Goal: Task Accomplishment & Management: Manage account settings

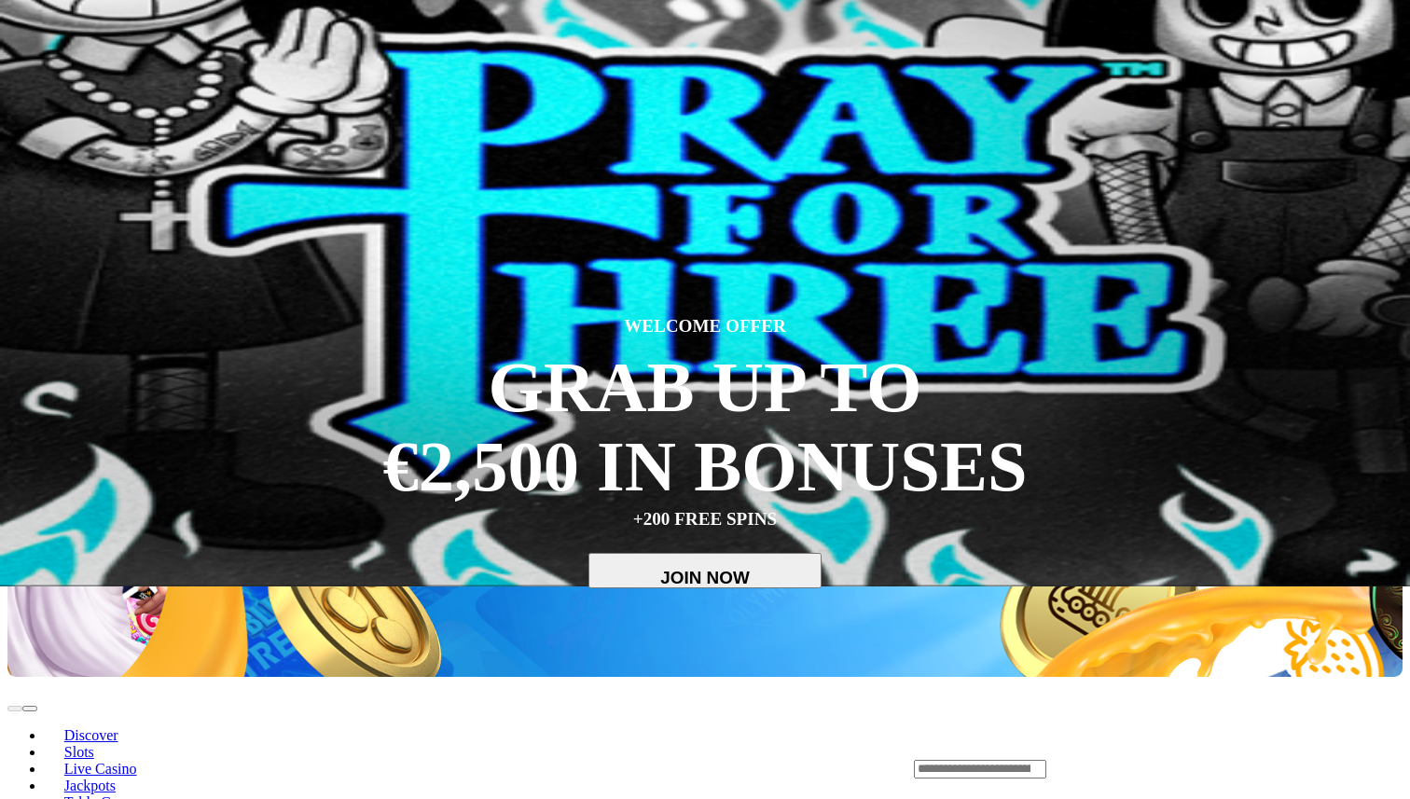
click at [57, 183] on button "Log In" at bounding box center [31, 173] width 49 height 20
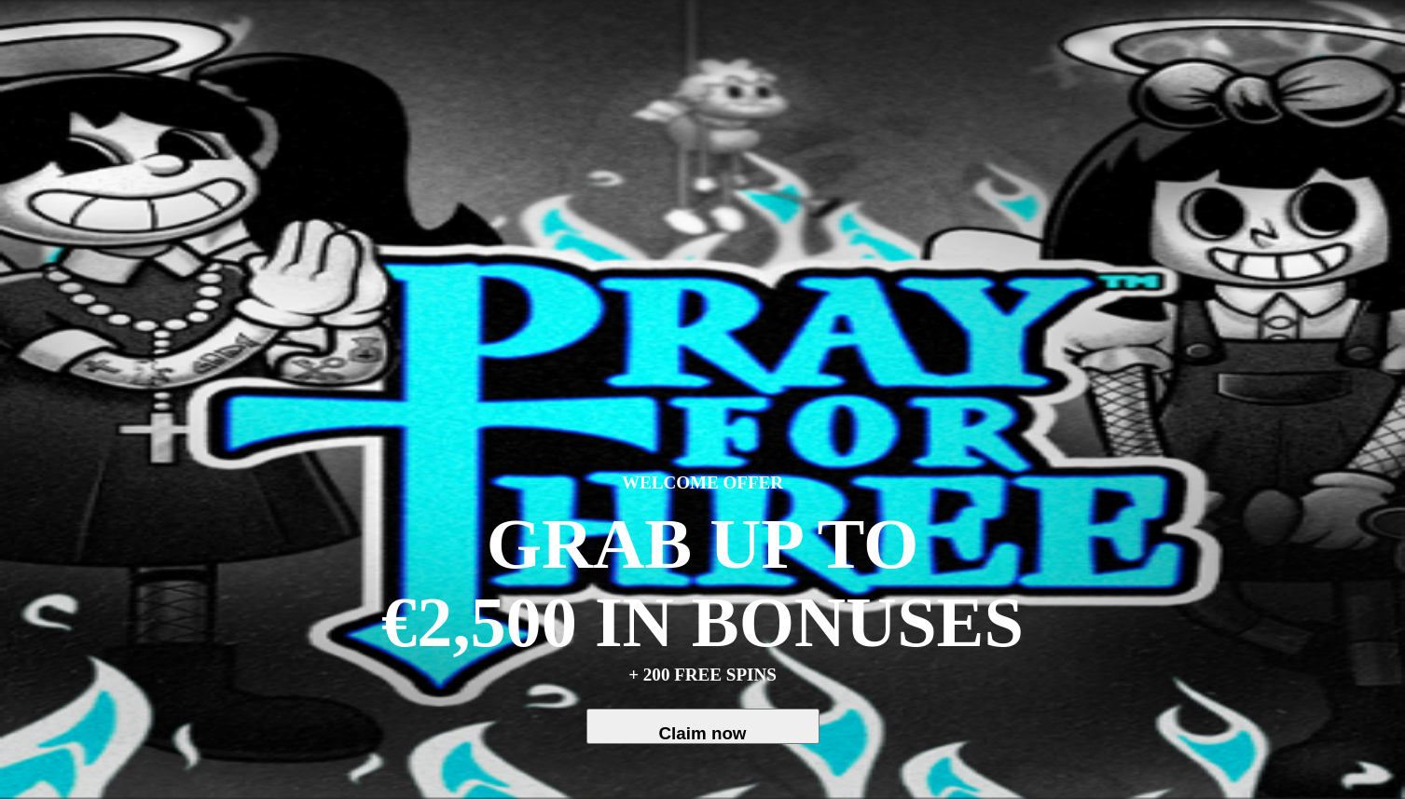
click at [48, 355] on span "menu icon" at bounding box center [48, 355] width 0 height 0
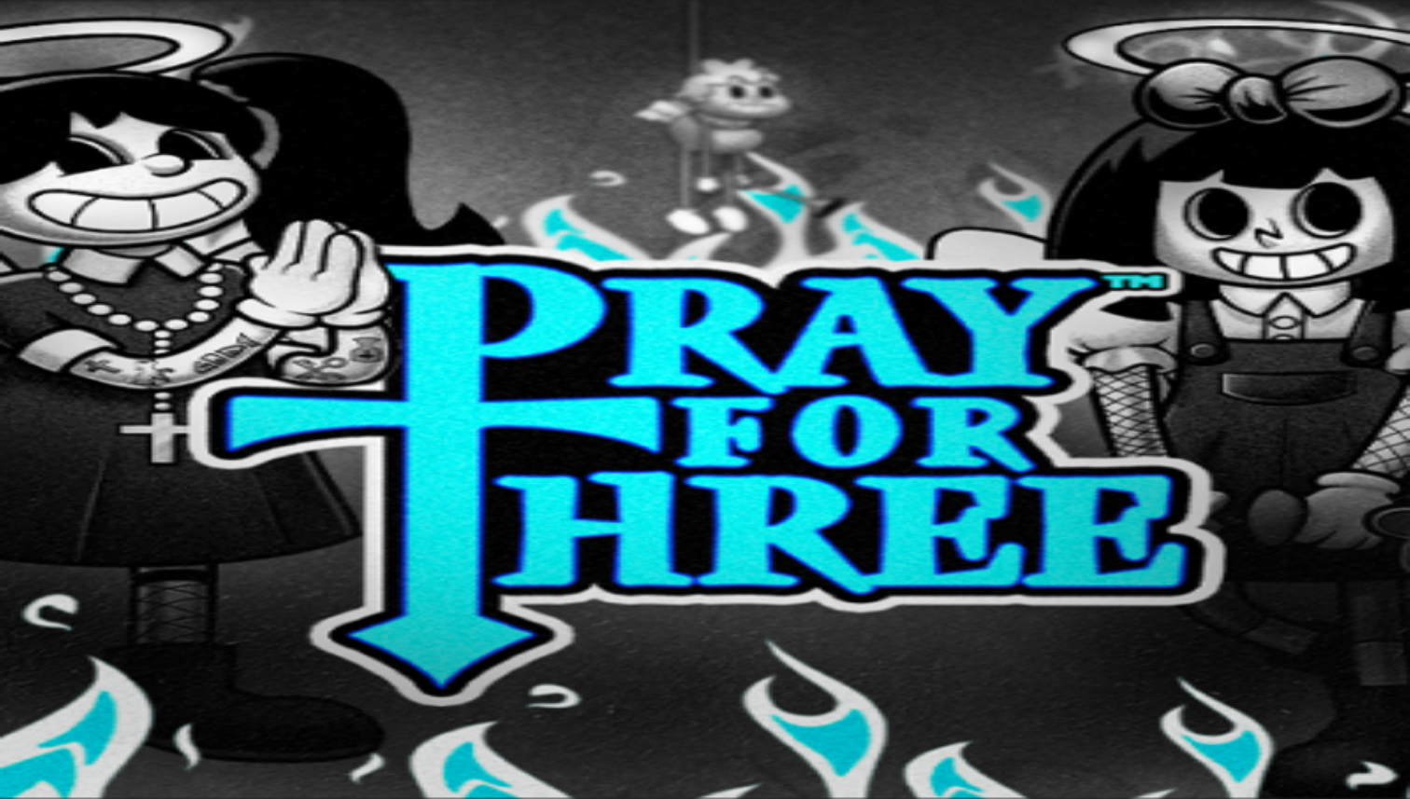
click at [117, 290] on link "Live Casino" at bounding box center [81, 282] width 73 height 16
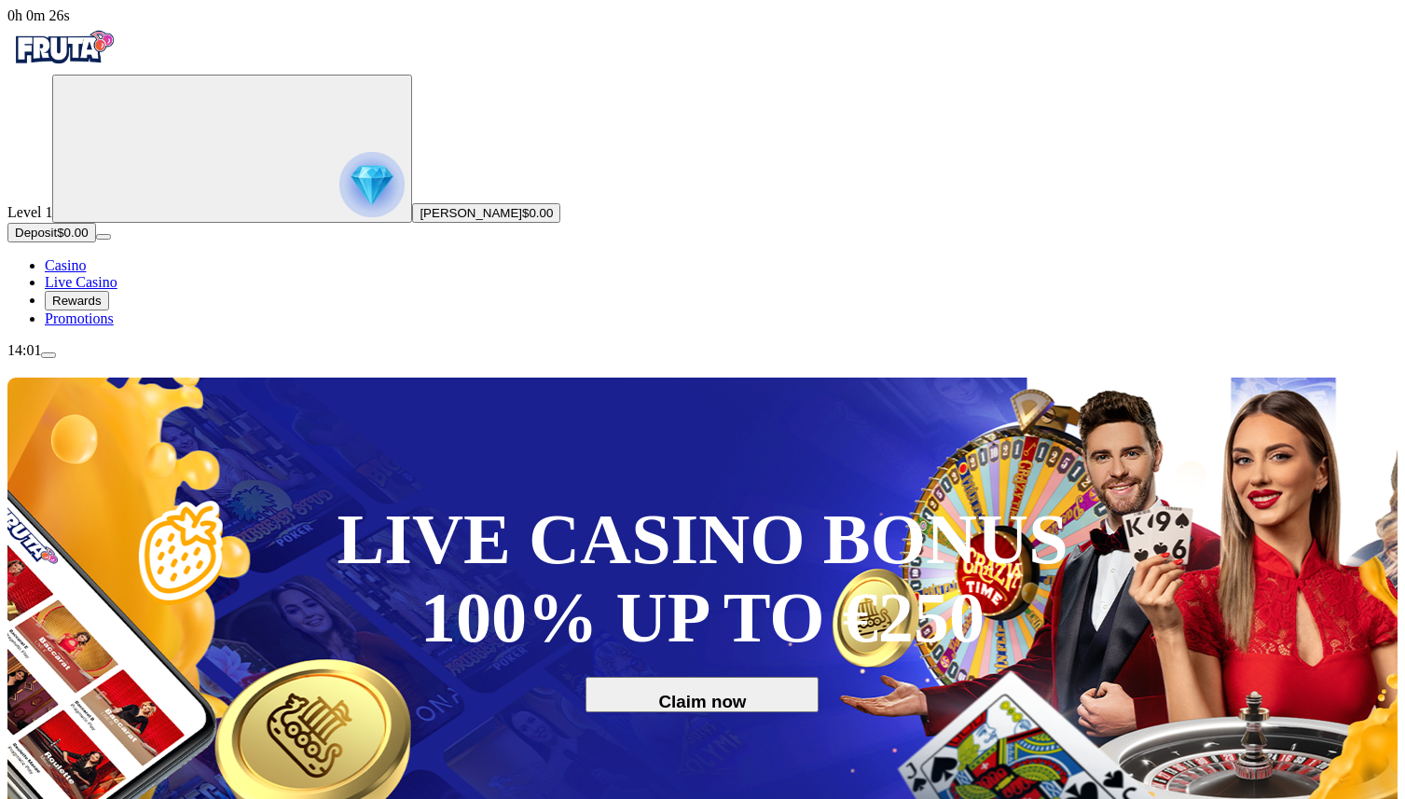
click at [102, 308] on span "Rewards" at bounding box center [76, 301] width 49 height 14
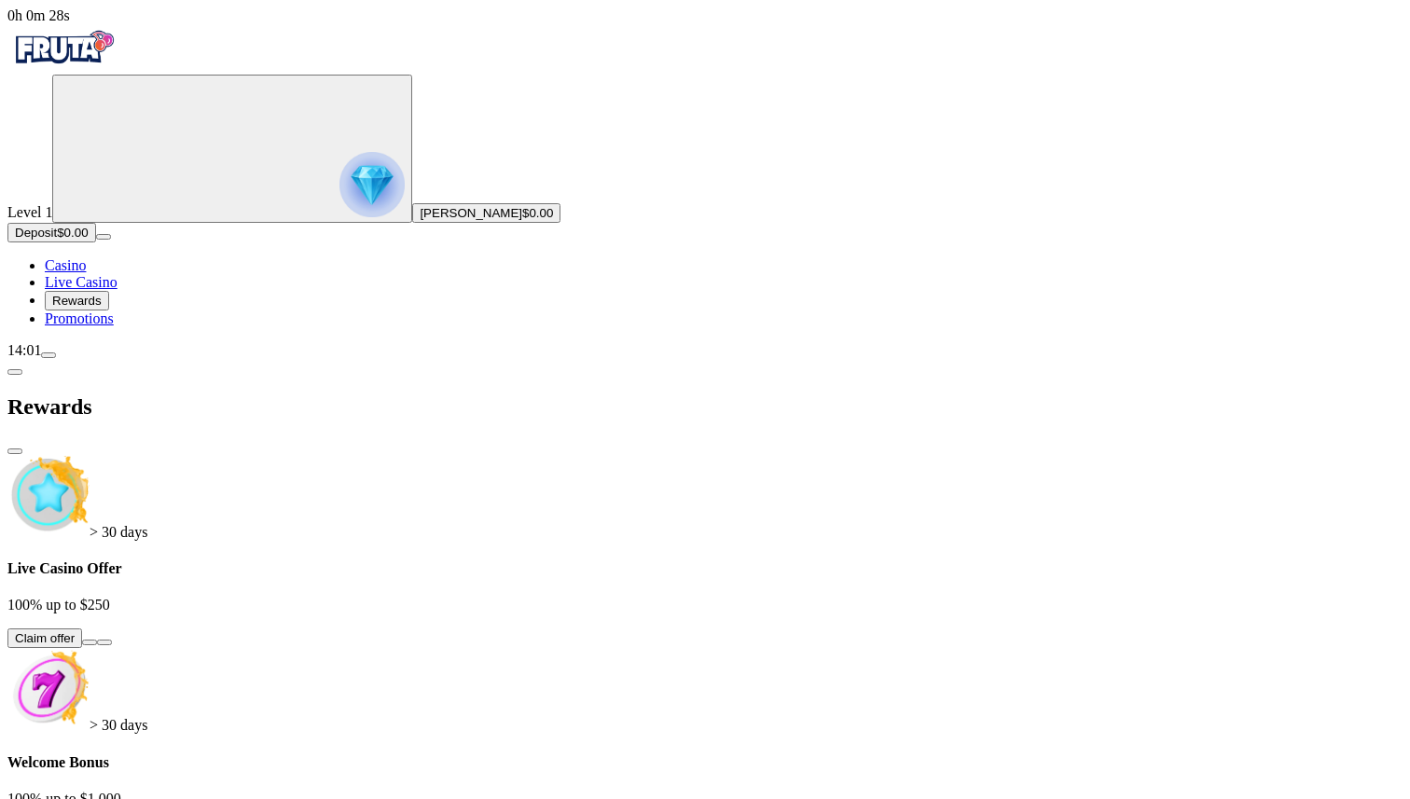
click at [109, 326] on span "Promotions" at bounding box center [79, 318] width 69 height 16
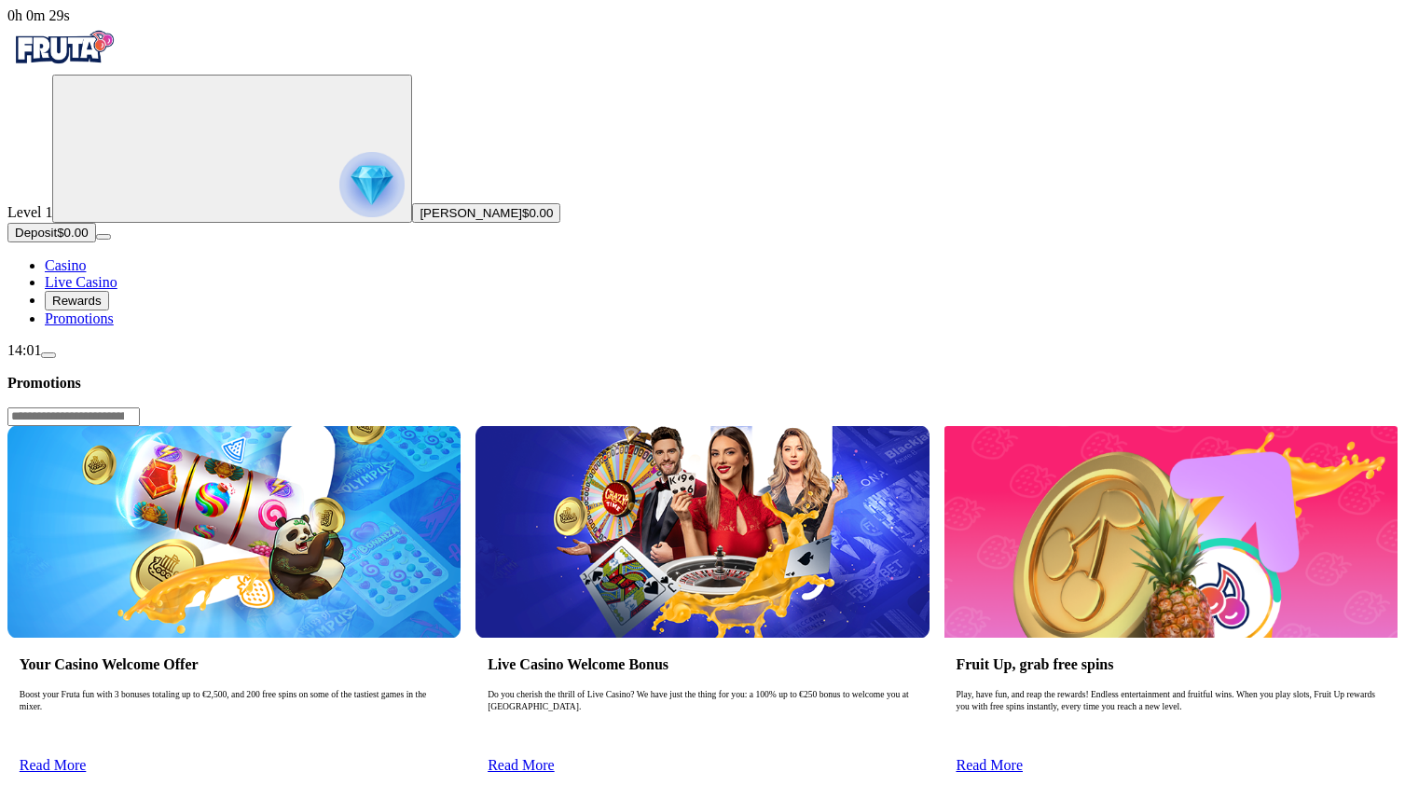
click at [86, 273] on span "Casino" at bounding box center [65, 265] width 41 height 16
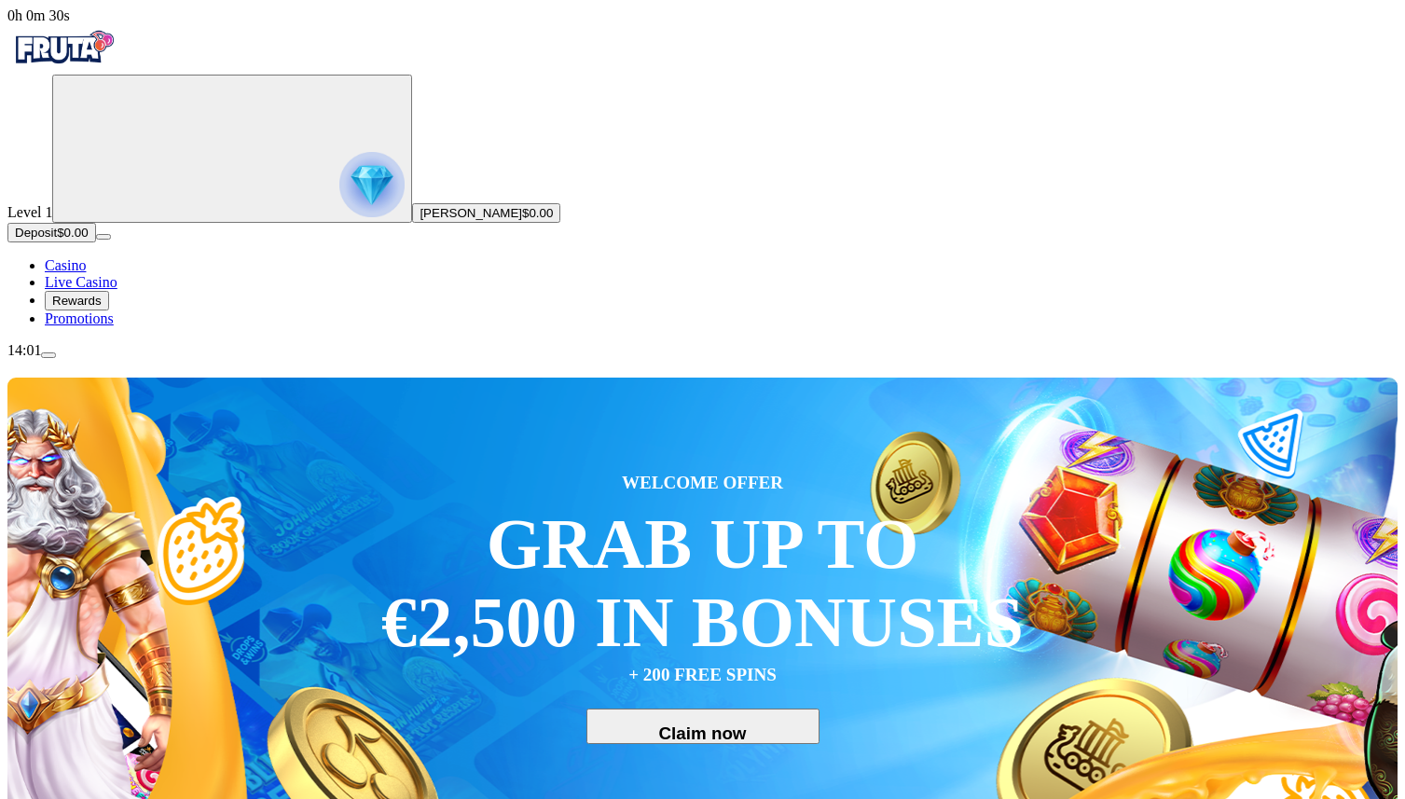
click at [48, 355] on span "menu icon" at bounding box center [48, 355] width 0 height 0
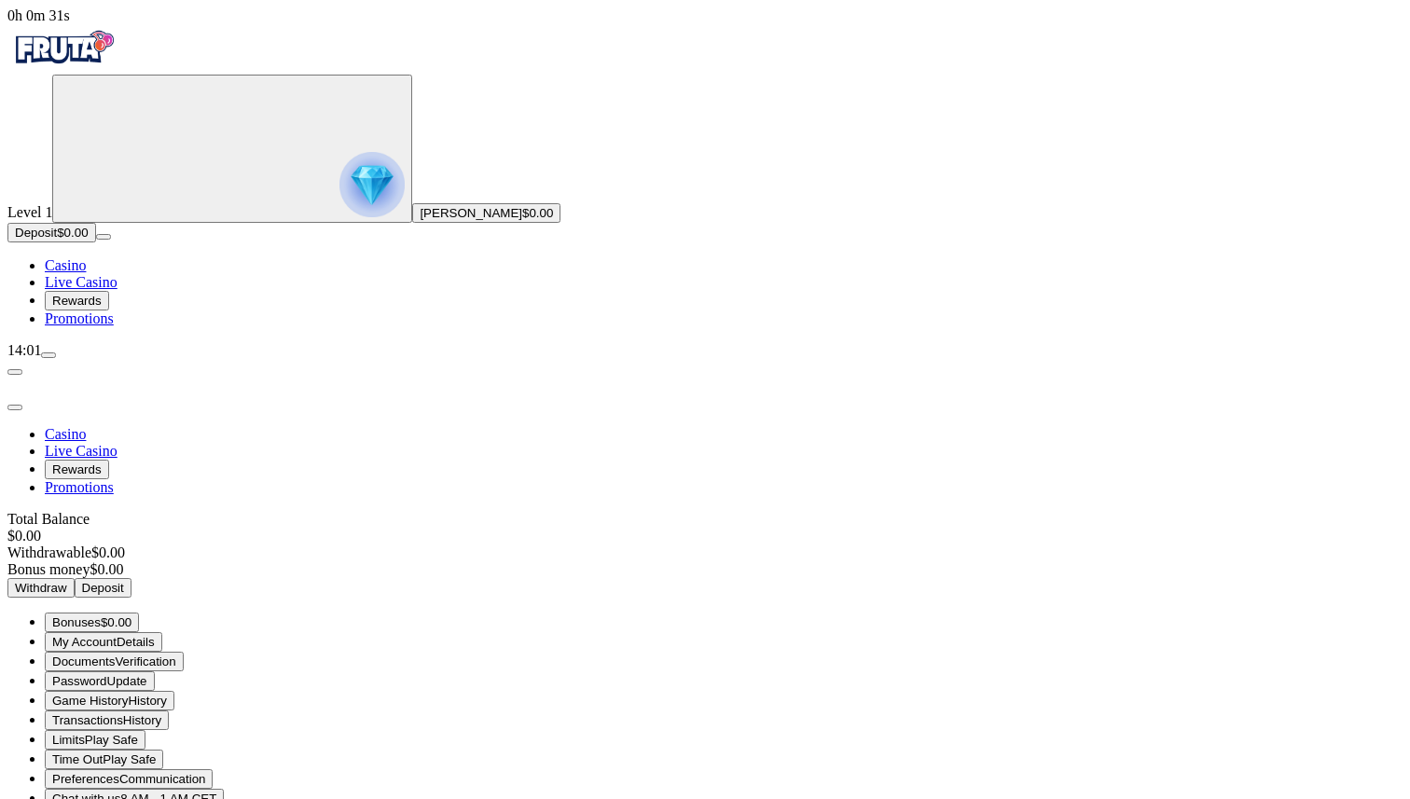
click at [101, 615] on span "Bonuses" at bounding box center [76, 622] width 48 height 14
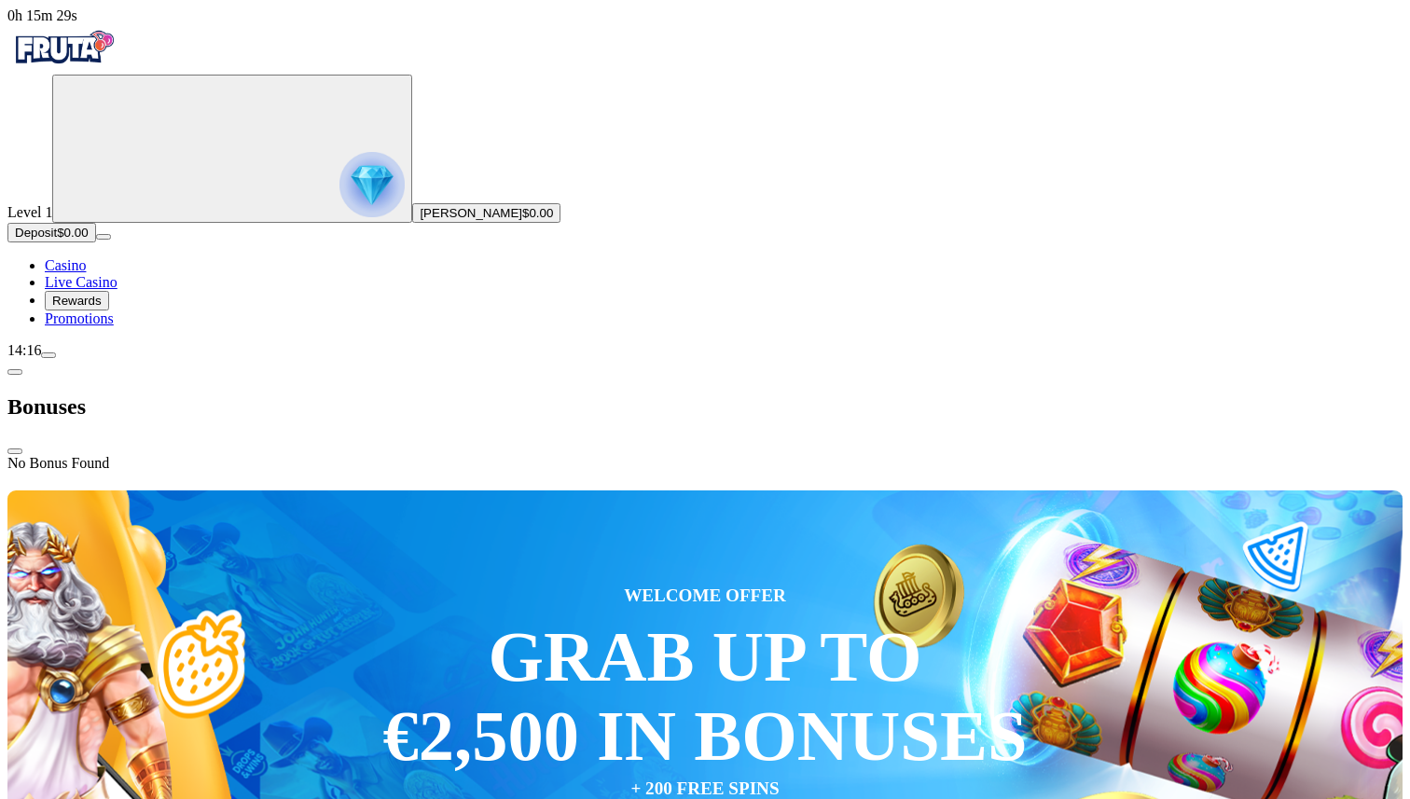
click at [15, 372] on span "chevron-left icon" at bounding box center [15, 372] width 0 height 0
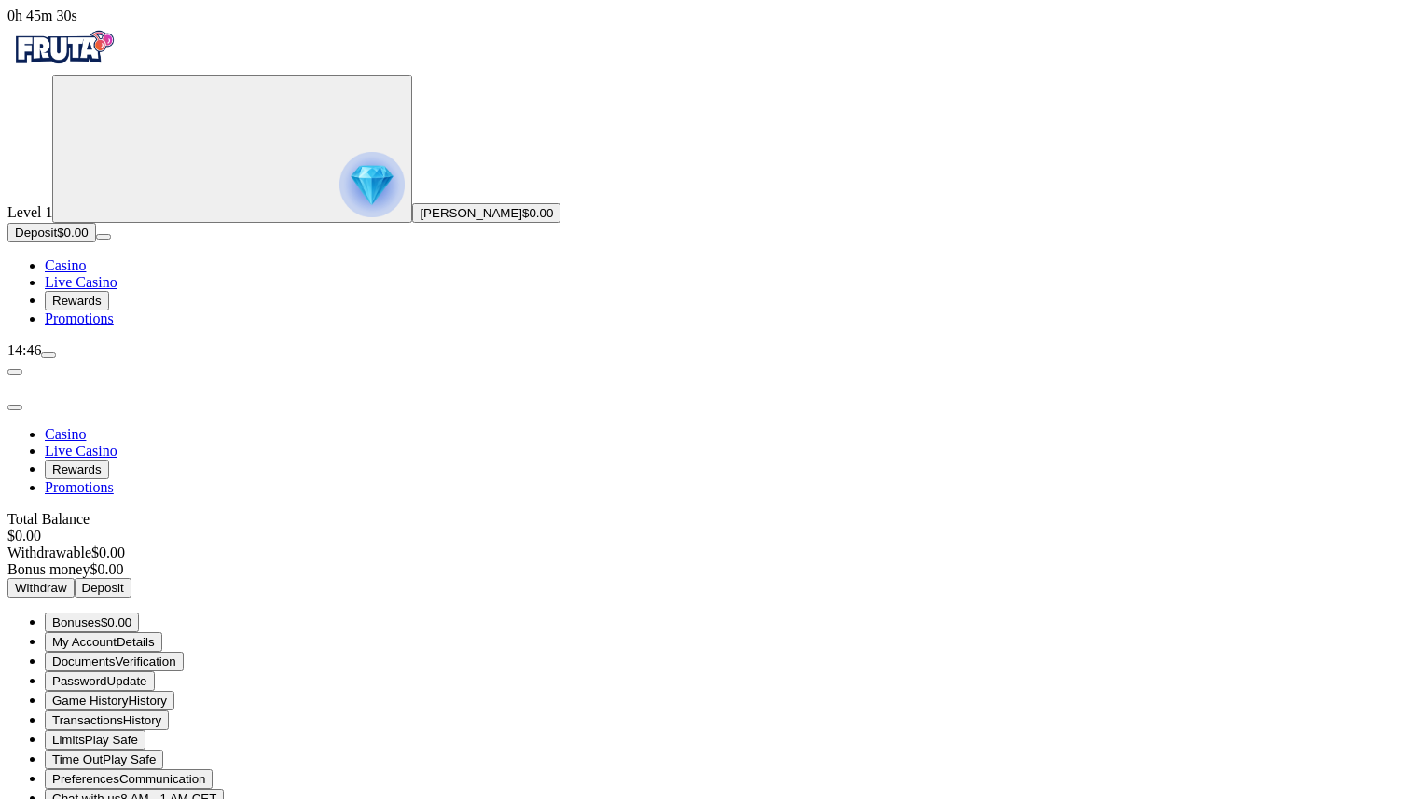
click at [115, 655] on span "Documents" at bounding box center [83, 662] width 62 height 14
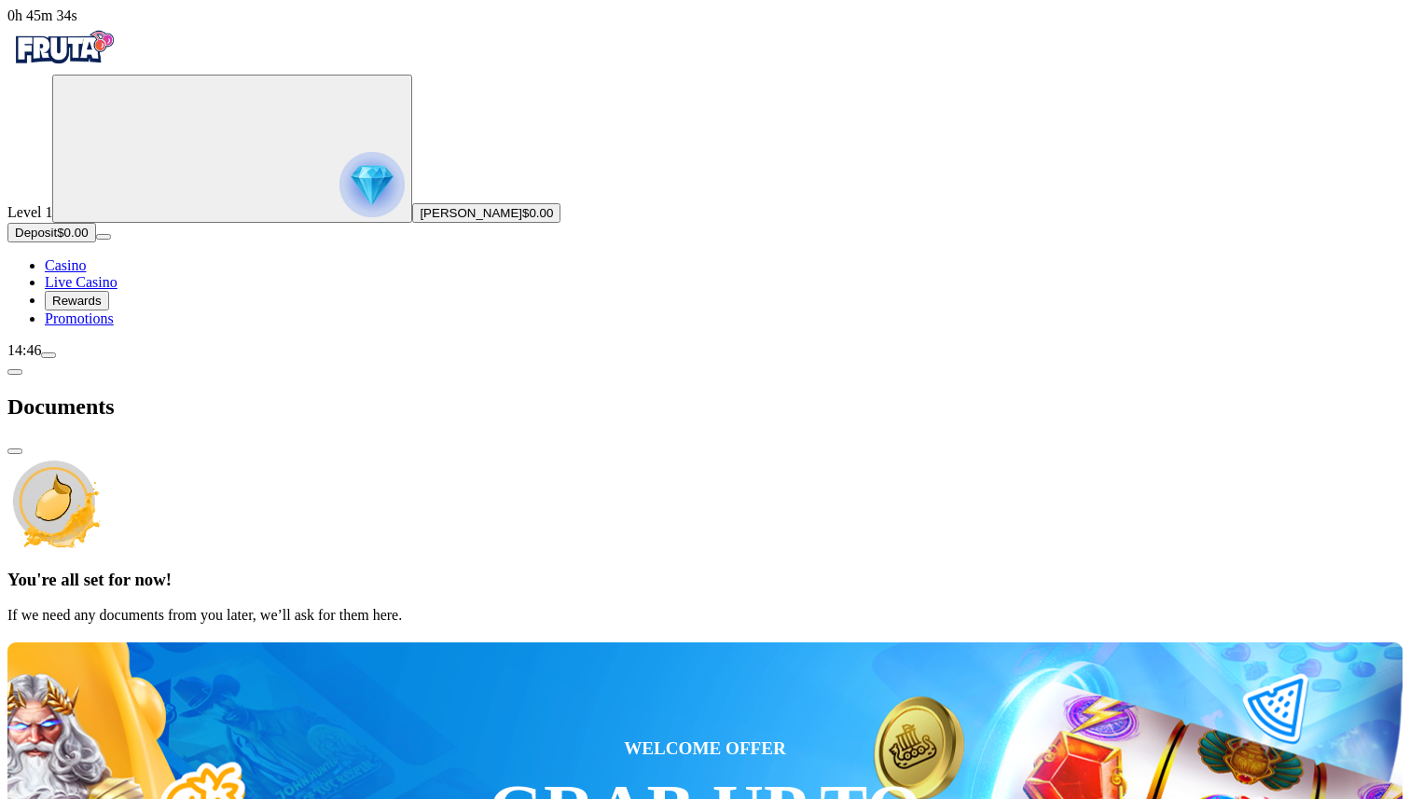
click at [48, 355] on span "menu icon" at bounding box center [48, 355] width 0 height 0
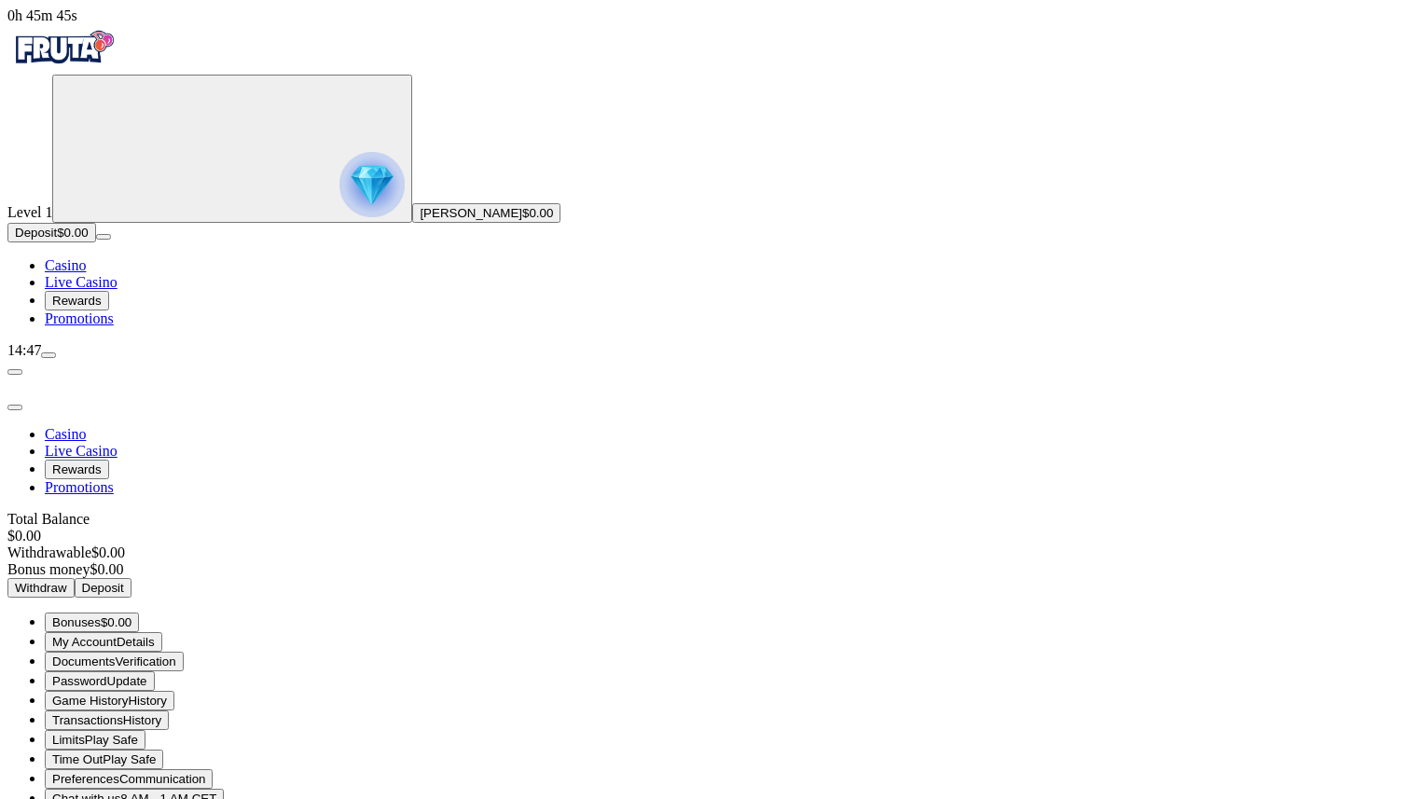
click at [48, 355] on span "menu icon" at bounding box center [48, 355] width 0 height 0
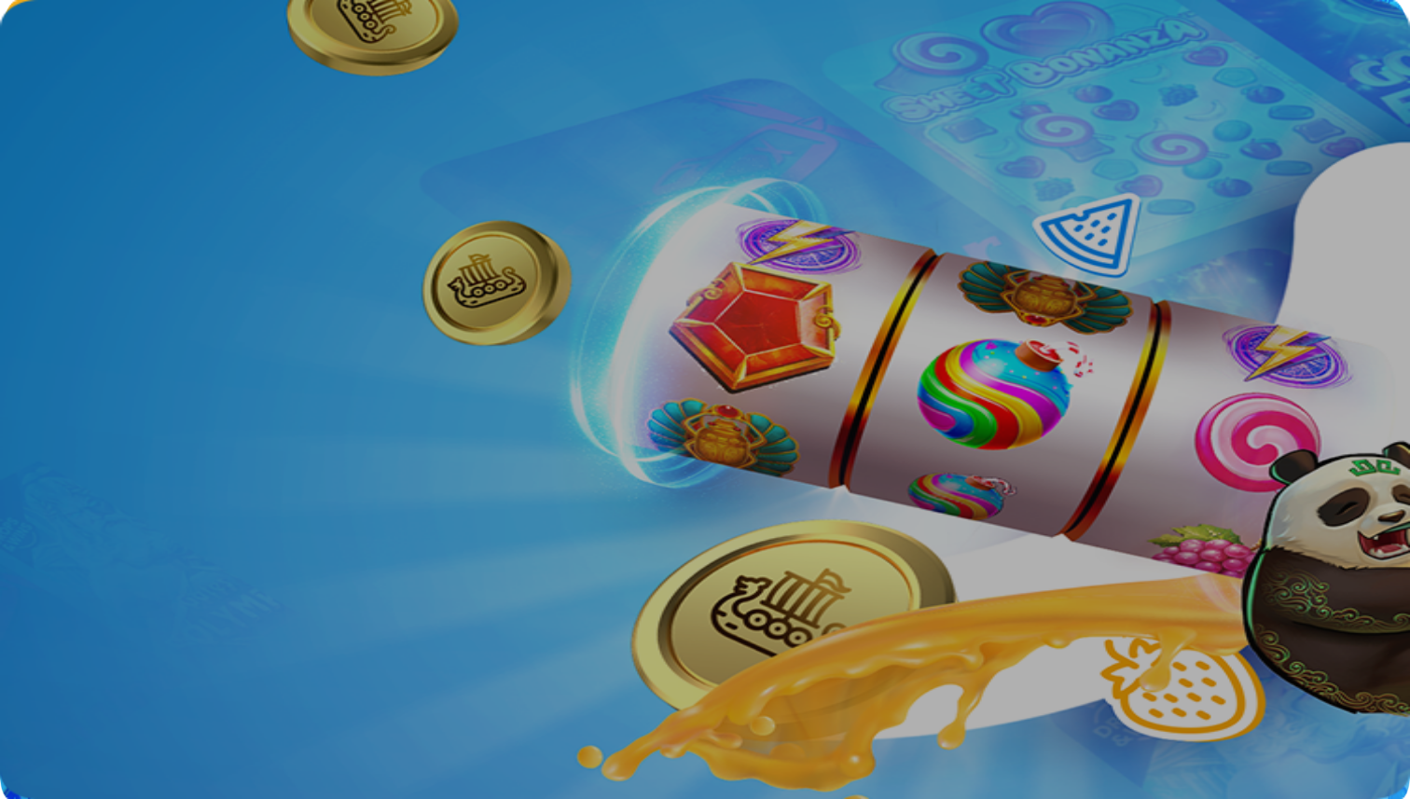
click at [115, 655] on span "Documents" at bounding box center [83, 662] width 62 height 14
click at [15, 372] on span "chevron-left icon" at bounding box center [15, 372] width 0 height 0
click at [15, 407] on span "close icon" at bounding box center [15, 407] width 0 height 0
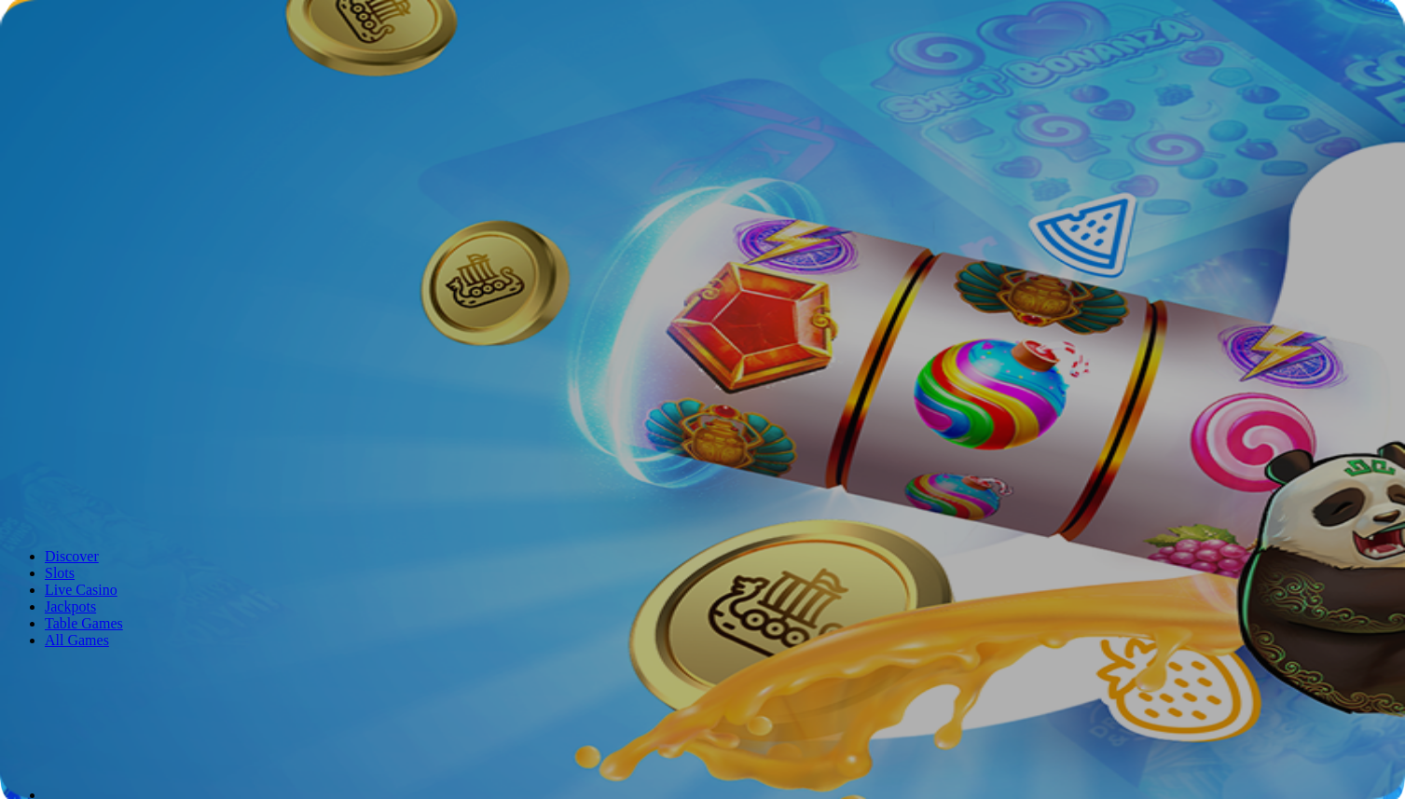
click at [48, 355] on span "menu icon" at bounding box center [48, 355] width 0 height 0
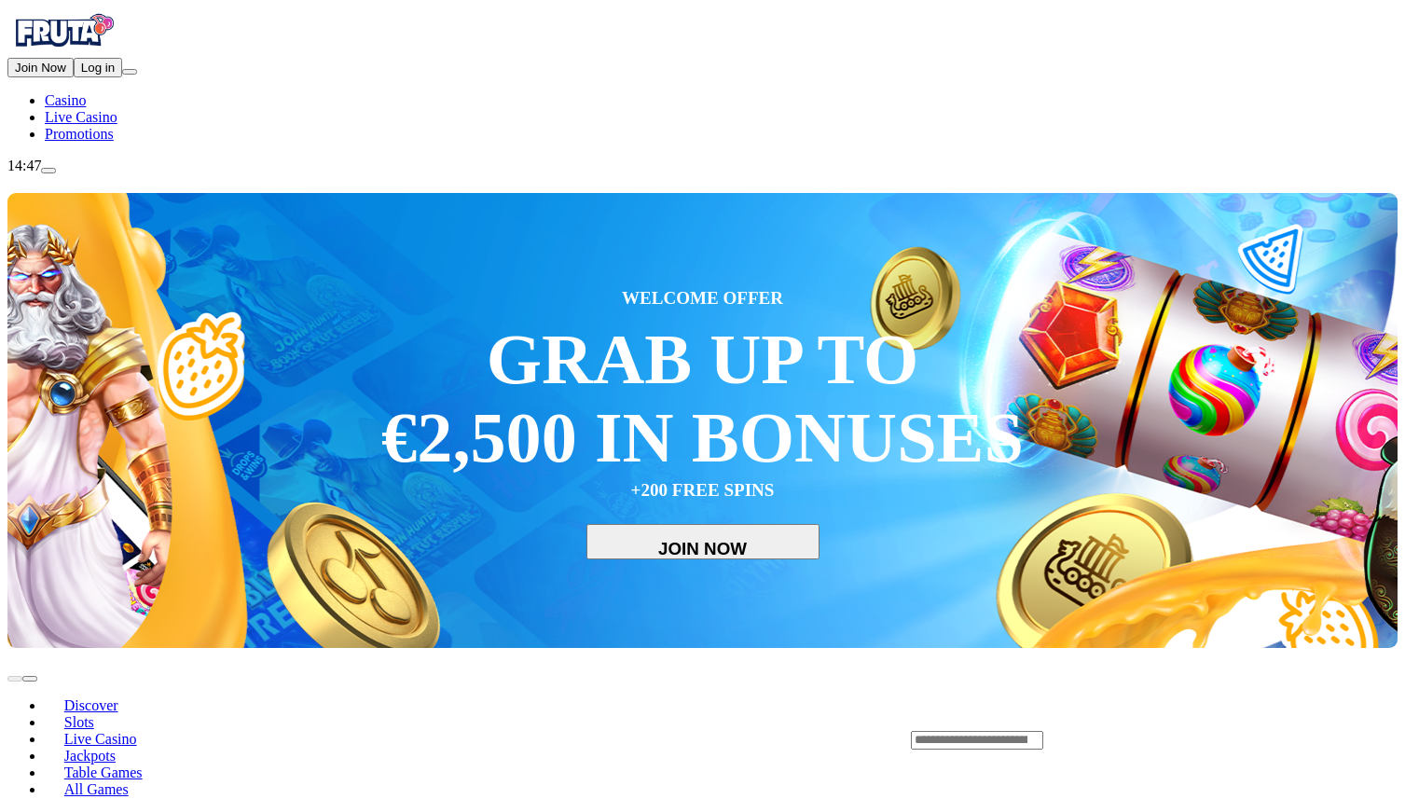
click at [81, 75] on span "Log in" at bounding box center [98, 68] width 34 height 14
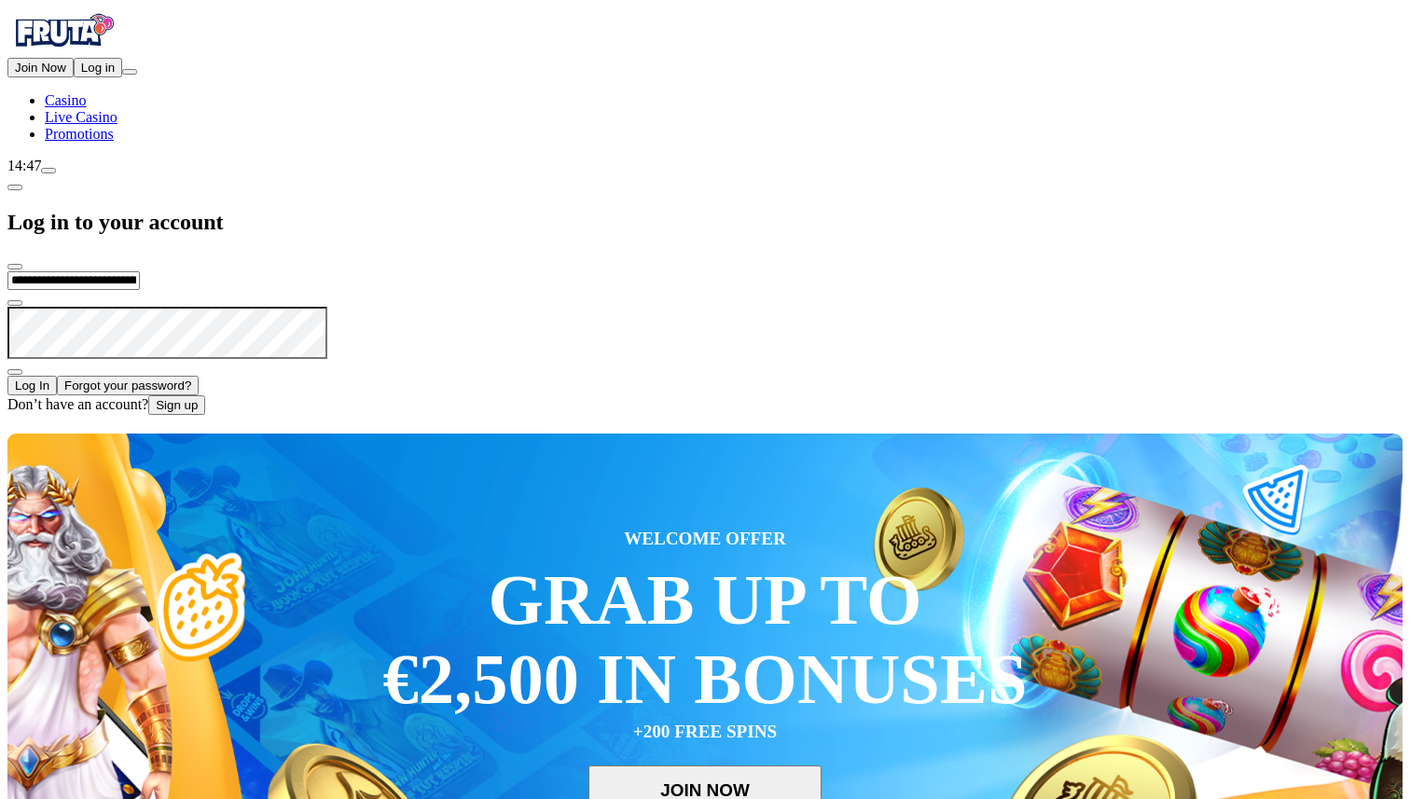
click at [140, 271] on input "**********" at bounding box center [73, 280] width 132 height 19
click at [311, 270] on div "**********" at bounding box center [704, 342] width 1395 height 145
click at [57, 376] on button "Log In" at bounding box center [31, 386] width 49 height 20
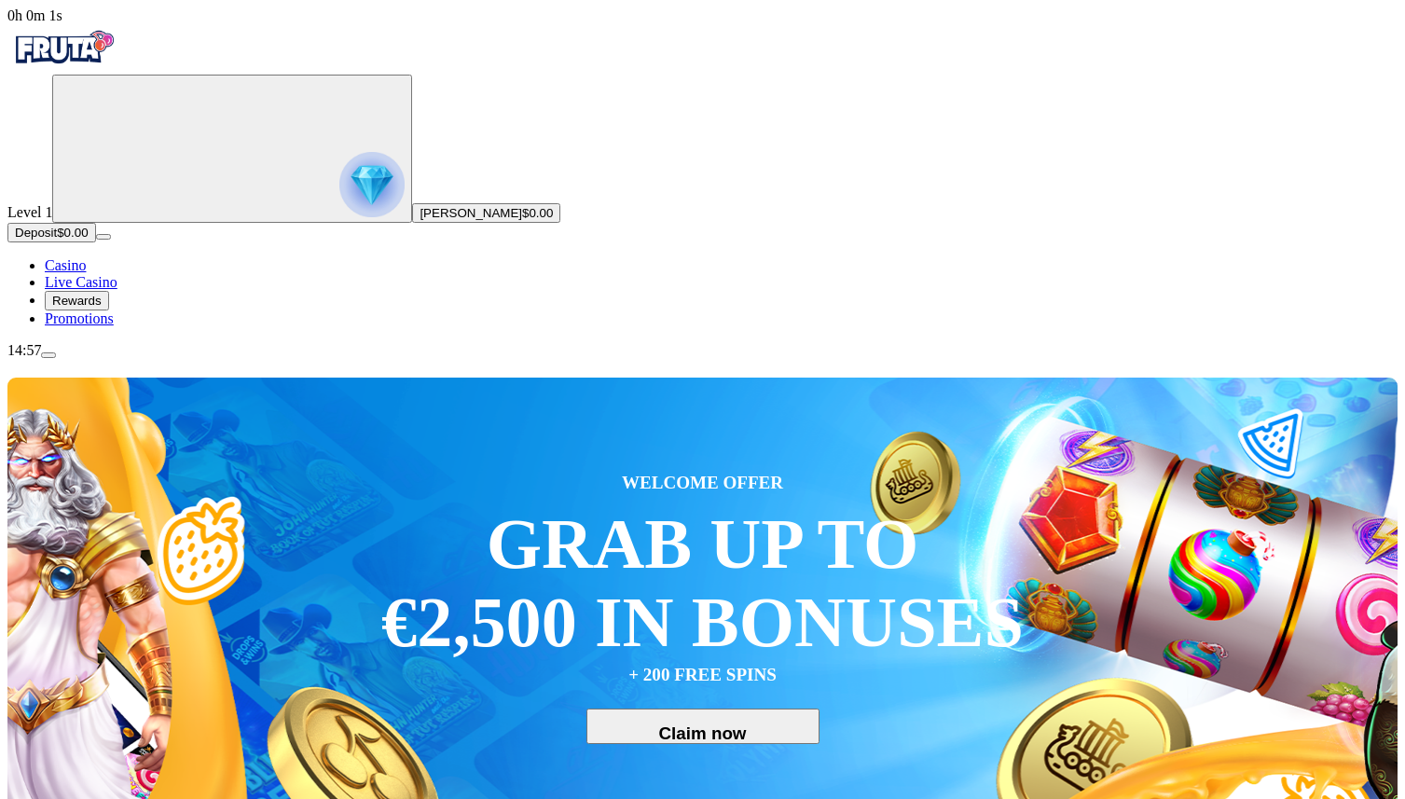
click at [339, 216] on img "Primary" at bounding box center [371, 184] width 65 height 65
